Goal: Find specific page/section: Find specific page/section

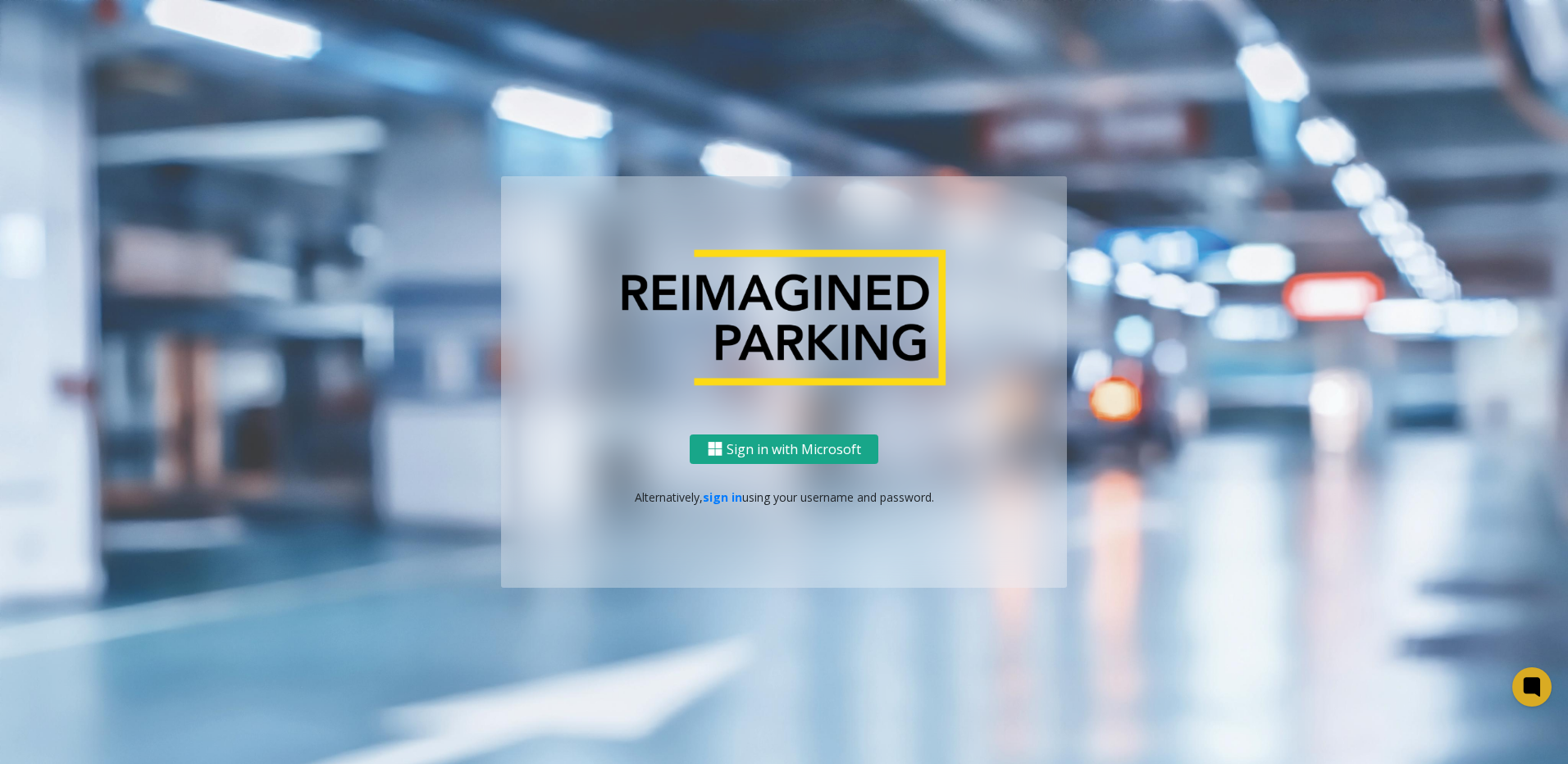
click at [792, 449] on button "Sign in with Microsoft" at bounding box center [784, 450] width 188 height 30
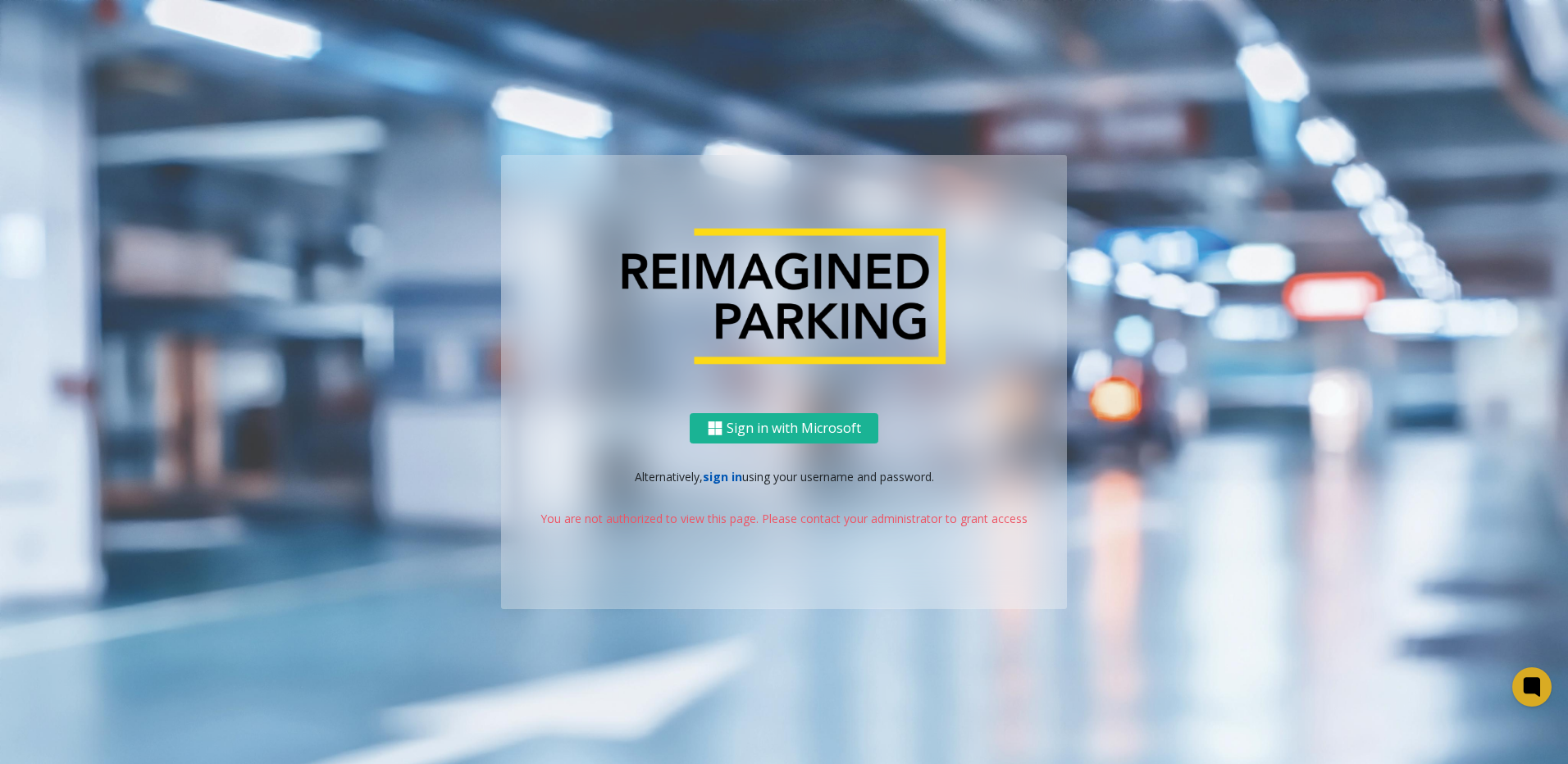
click at [718, 478] on link "sign in" at bounding box center [722, 476] width 39 height 16
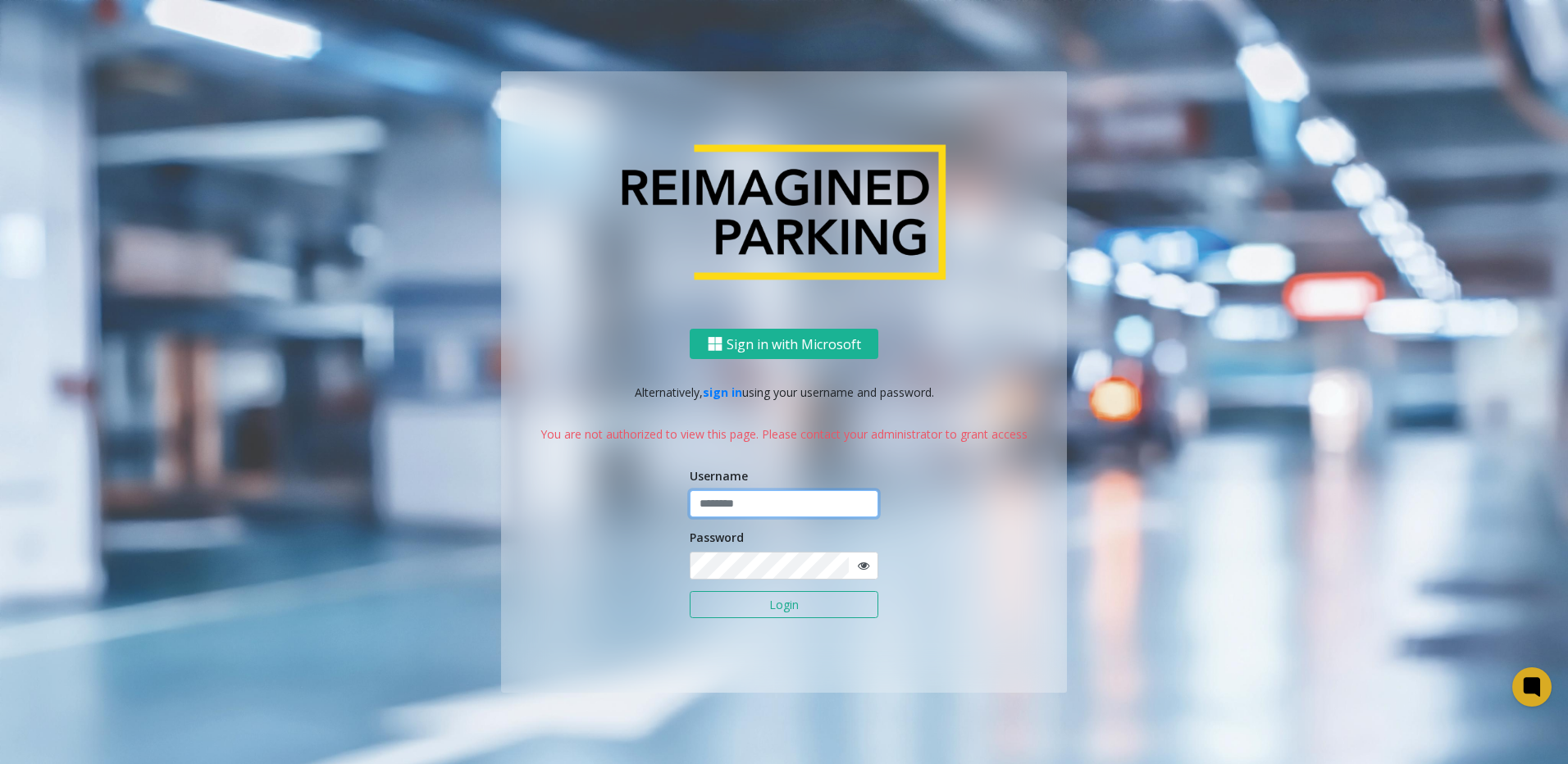
click at [728, 495] on input "text" at bounding box center [784, 504] width 188 height 28
paste input "********"
type input "********"
click at [794, 606] on button "Login" at bounding box center [784, 605] width 188 height 28
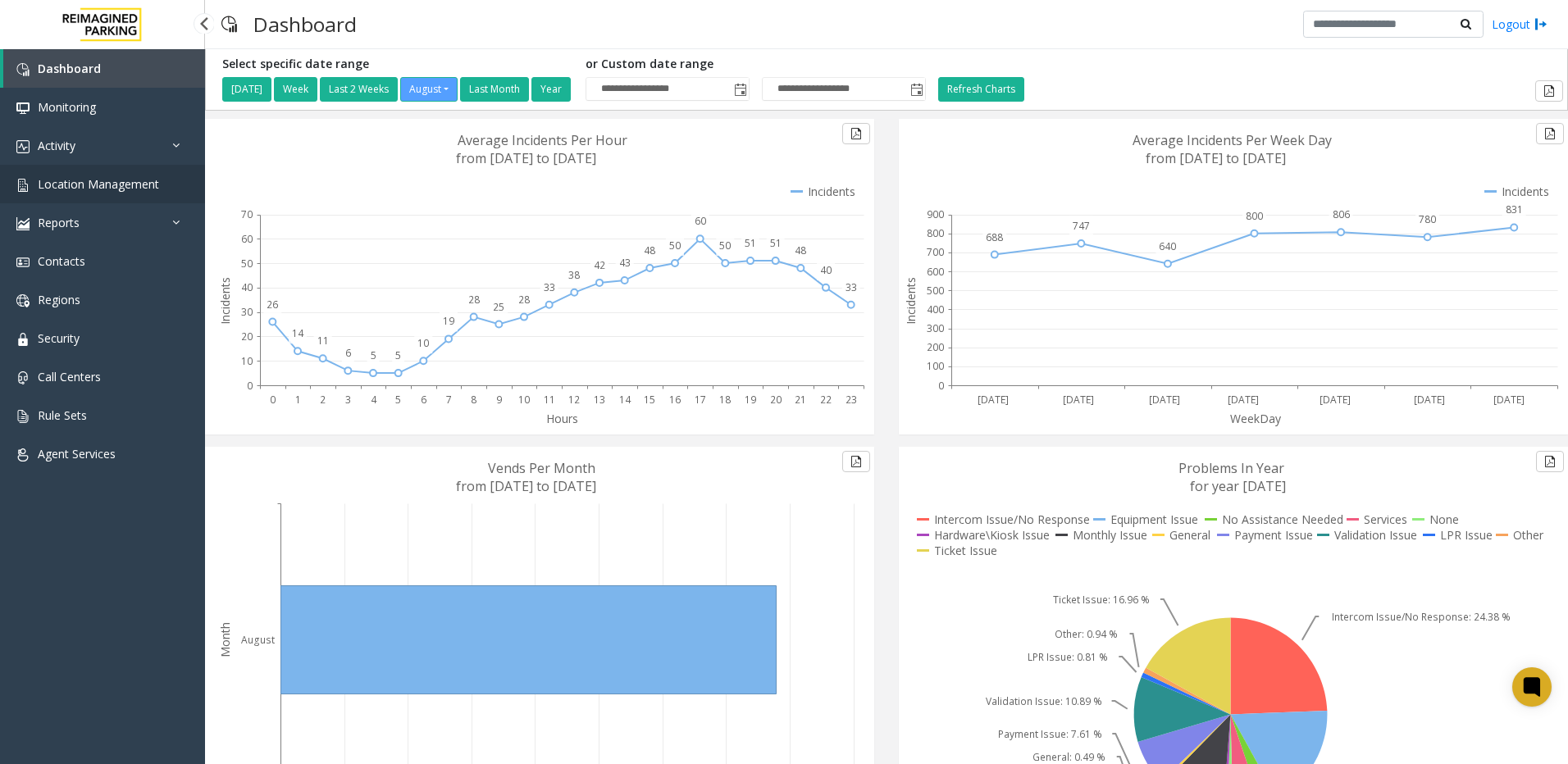
click at [69, 178] on span "Location Management" at bounding box center [98, 183] width 122 height 16
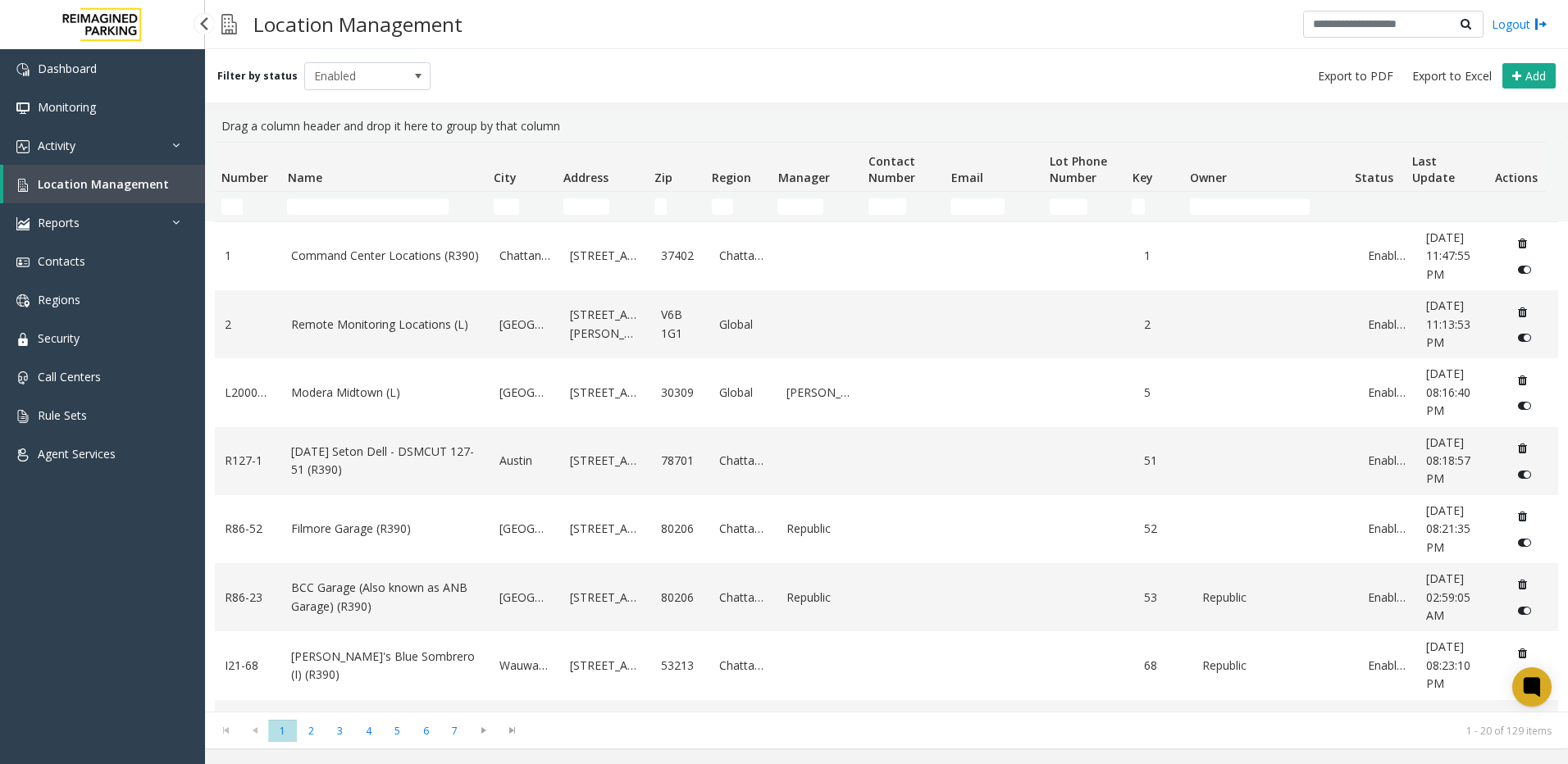
click at [118, 182] on span "Location Management" at bounding box center [103, 183] width 131 height 16
click at [512, 59] on div "Filter by status Enabled Add" at bounding box center [887, 76] width 1363 height 53
click at [345, 210] on input "Name Filter" at bounding box center [368, 207] width 162 height 17
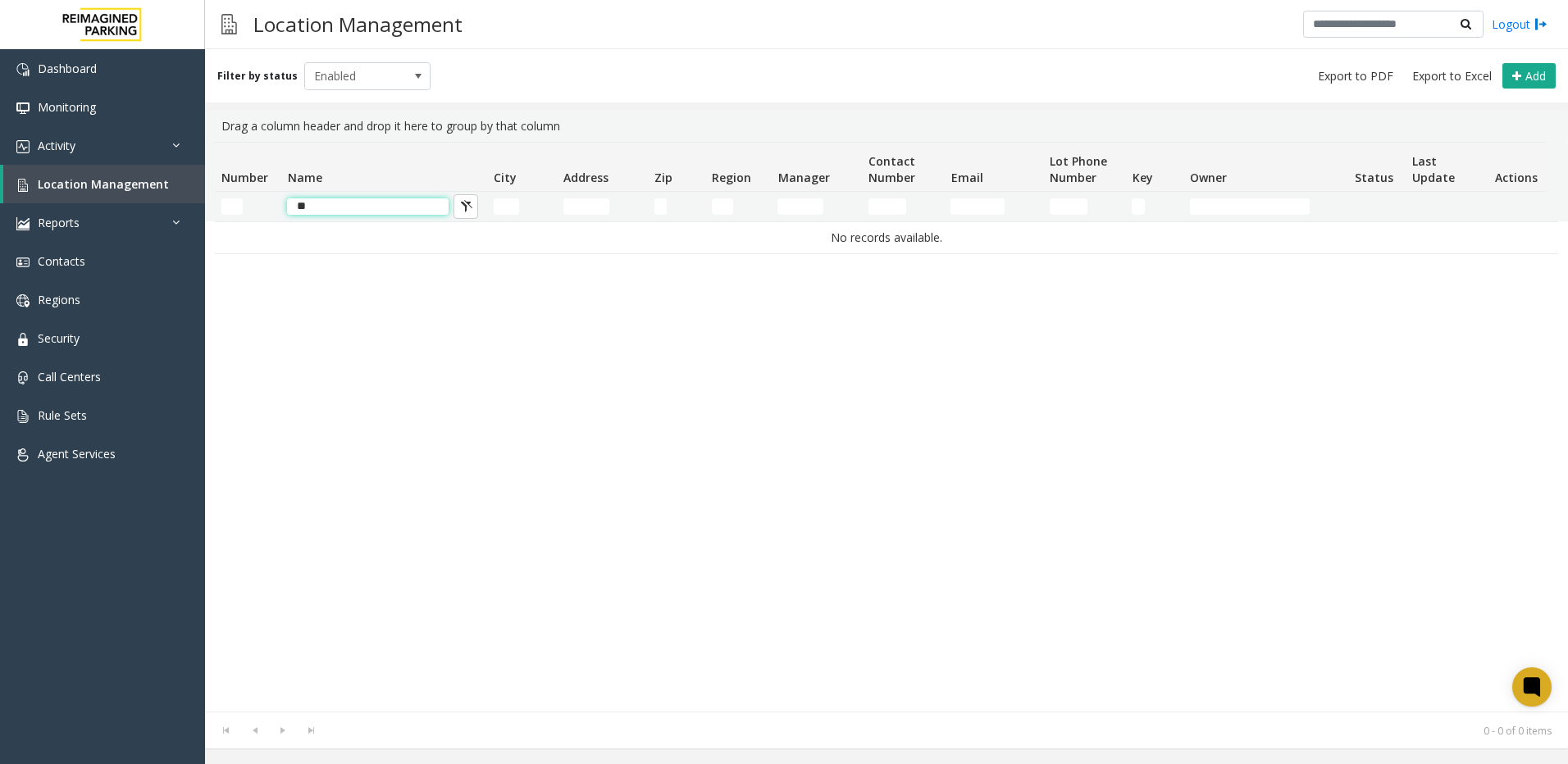
type input "*"
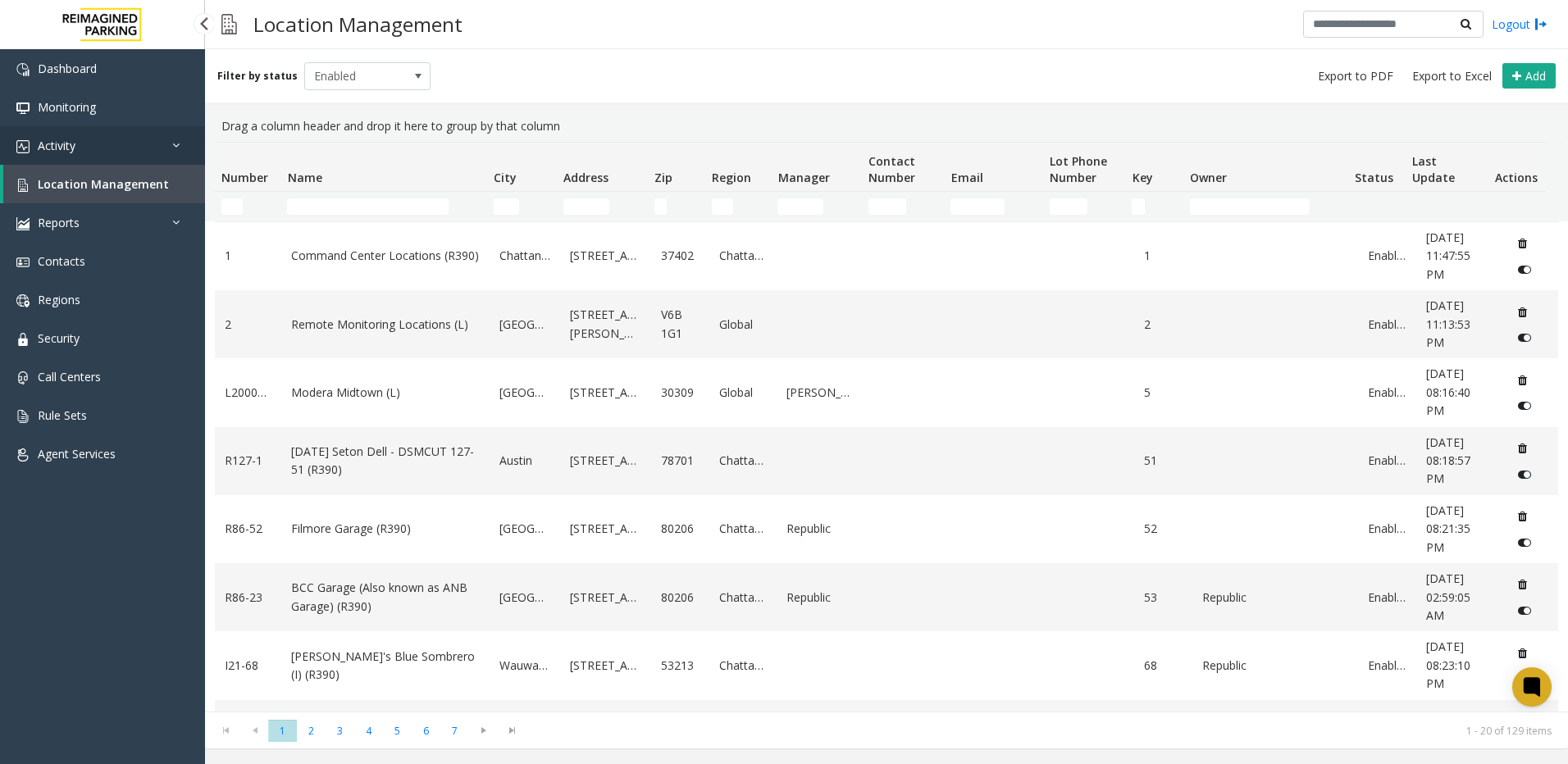
click at [67, 144] on span "Activity" at bounding box center [56, 145] width 38 height 16
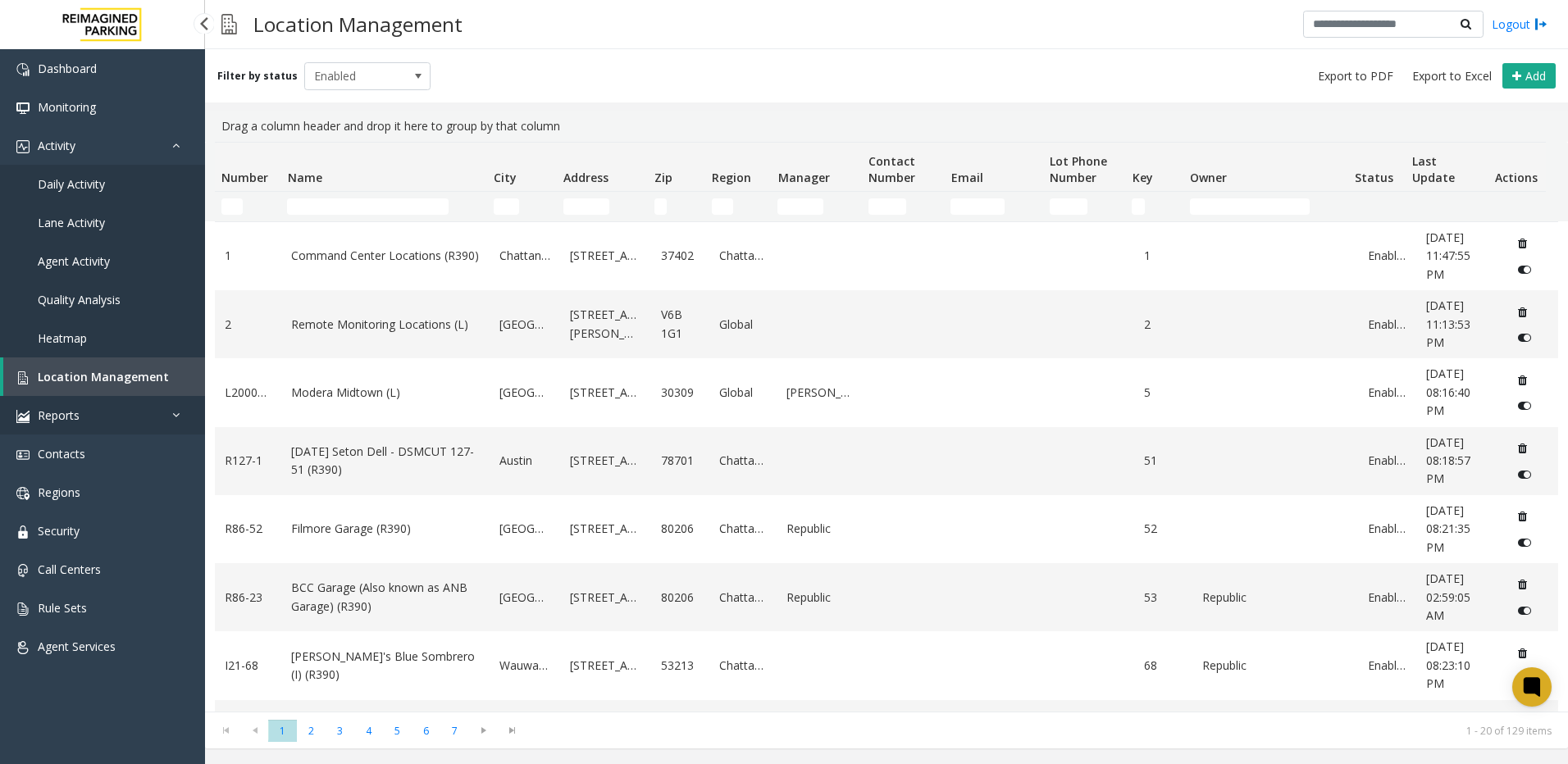
click at [170, 416] on link "Reports" at bounding box center [103, 415] width 205 height 38
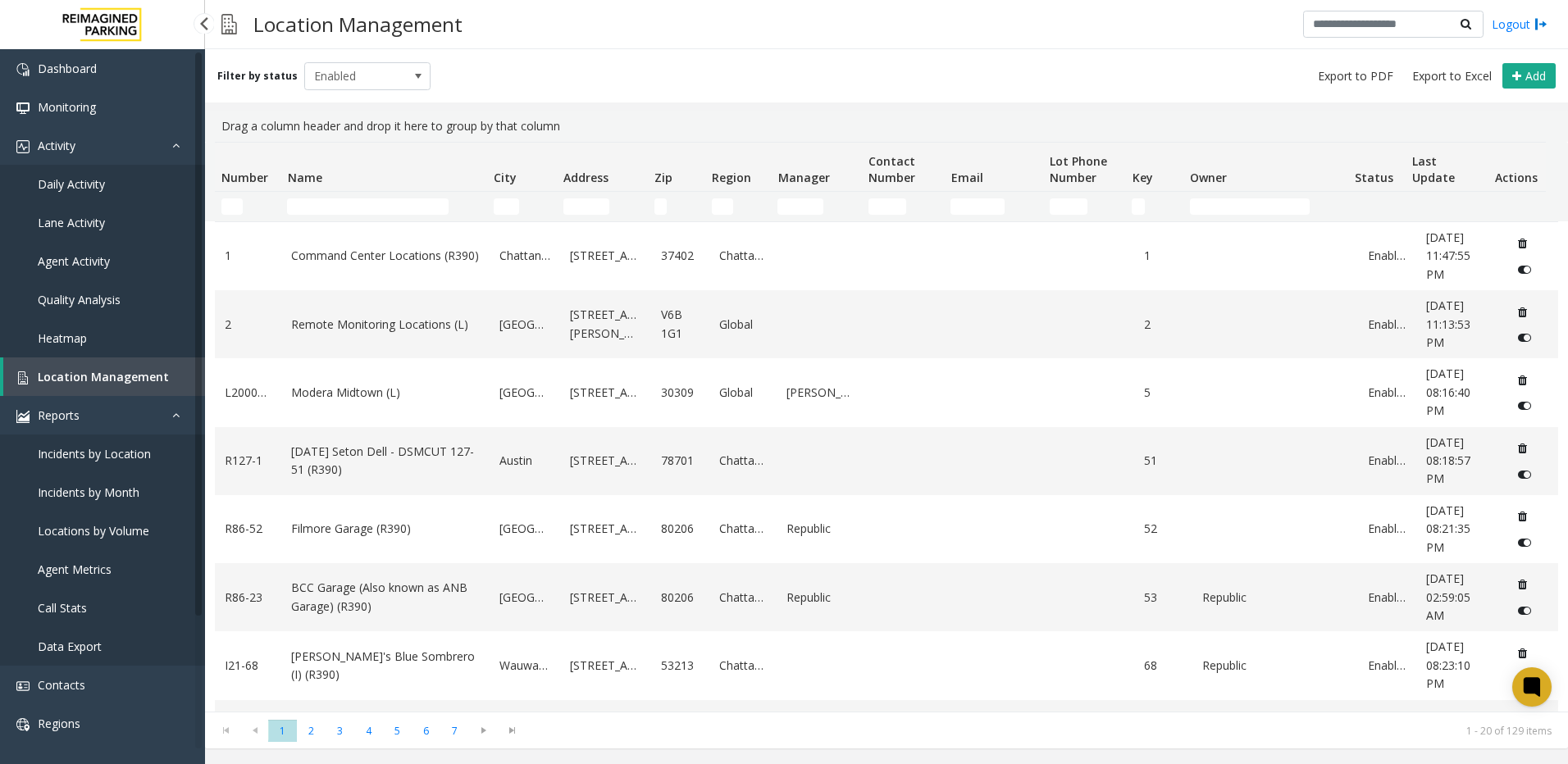
click at [73, 185] on span "Daily Activity" at bounding box center [71, 183] width 68 height 16
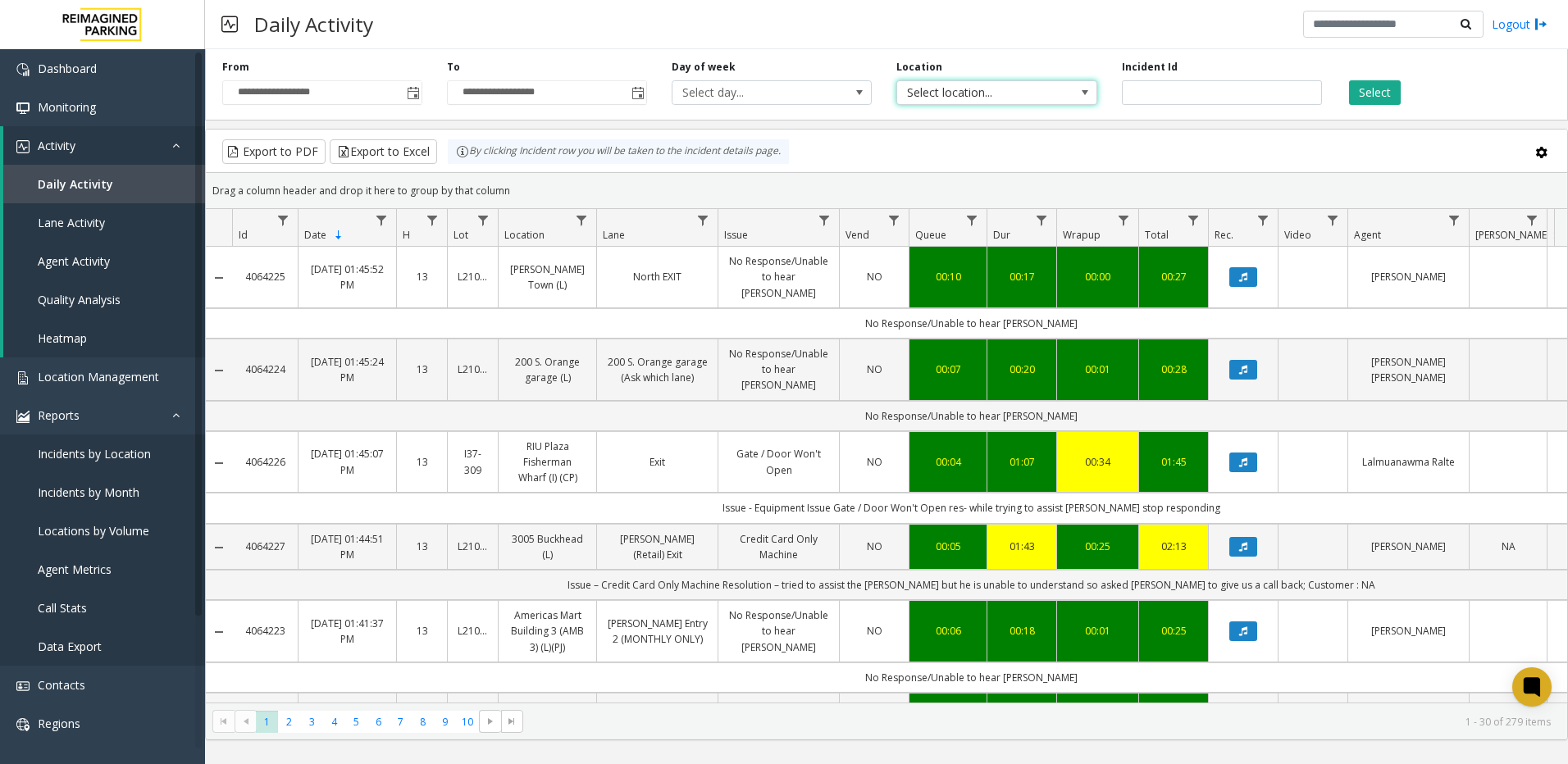
click at [1077, 94] on span at bounding box center [1085, 93] width 23 height 23
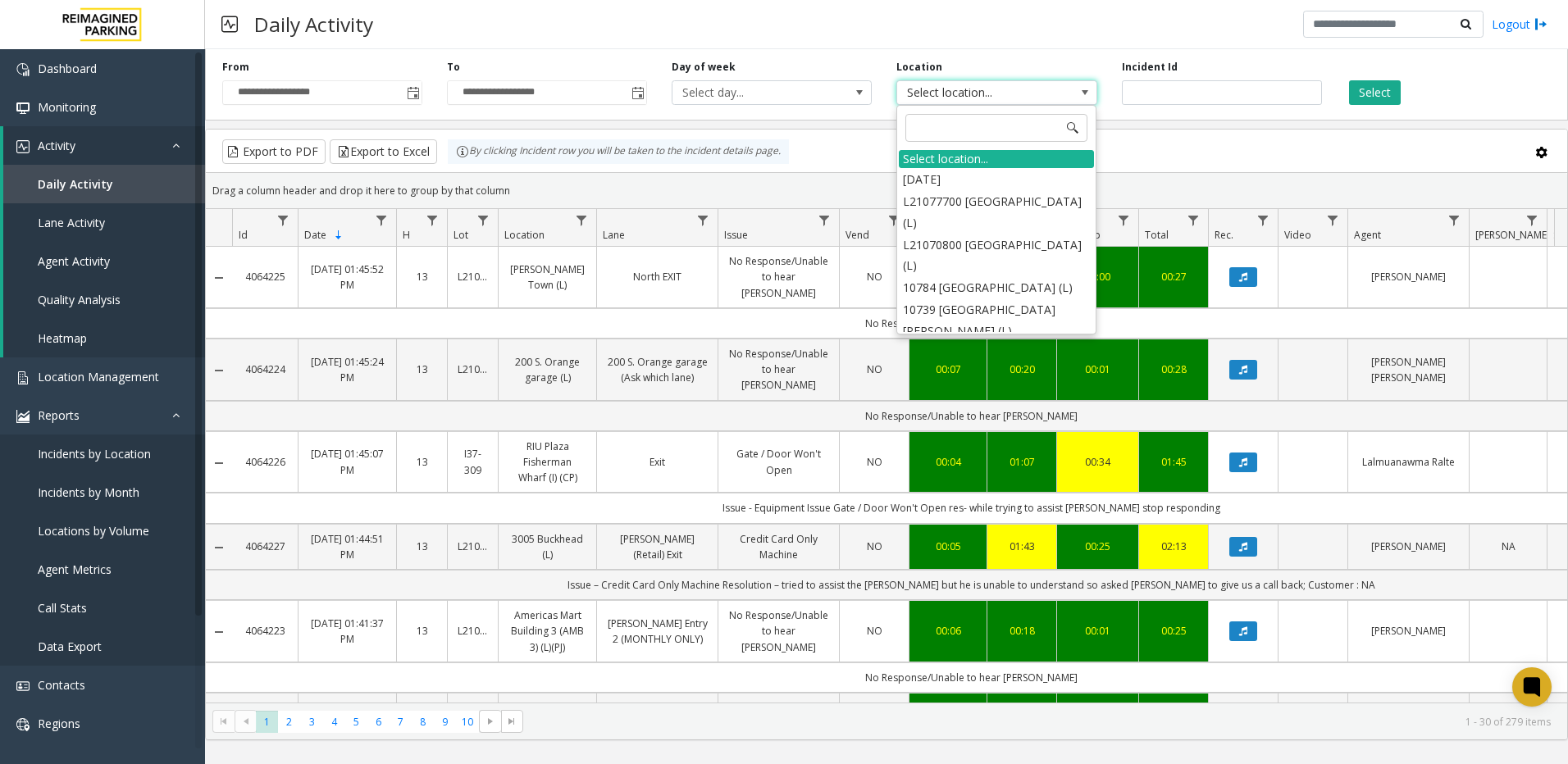
scroll to position [2524, 0]
click at [1011, 18] on div "Daily Activity Logout" at bounding box center [887, 24] width 1363 height 49
